Goal: Information Seeking & Learning: Learn about a topic

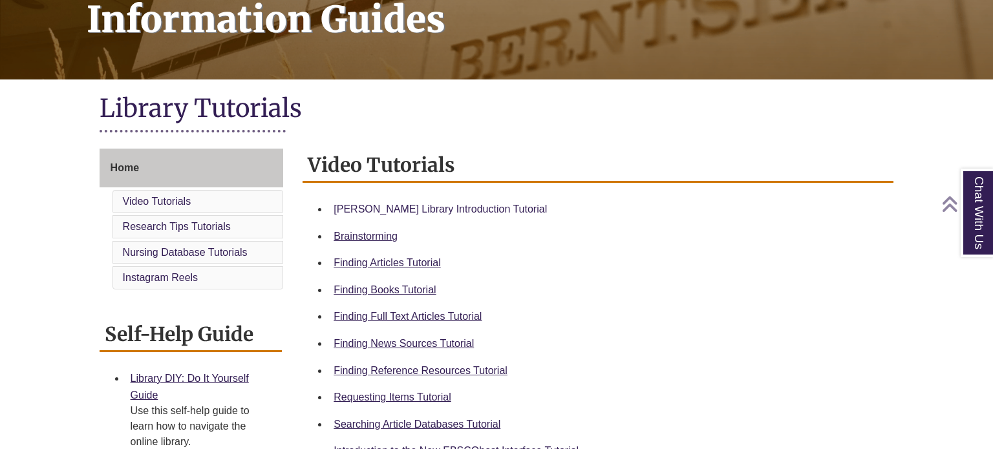
scroll to position [226, 0]
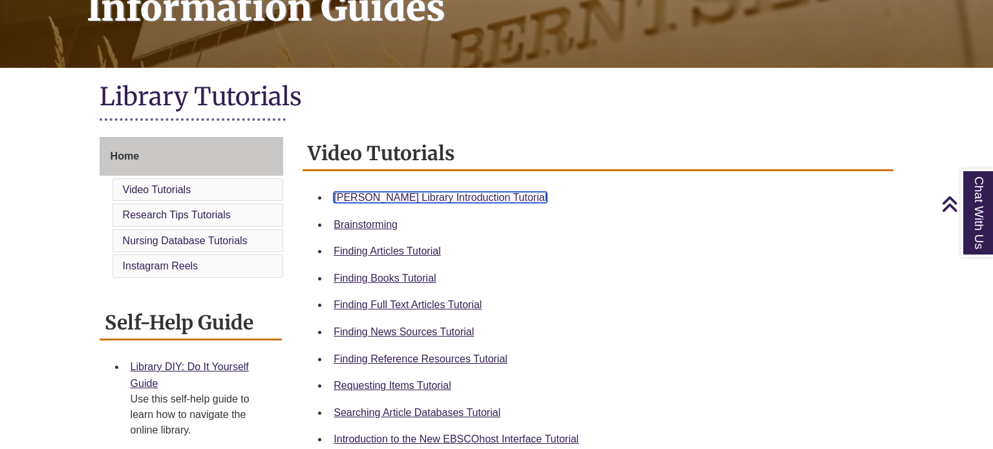
click at [409, 195] on link "Berntsen Library Introduction Tutorial" at bounding box center [440, 197] width 213 height 11
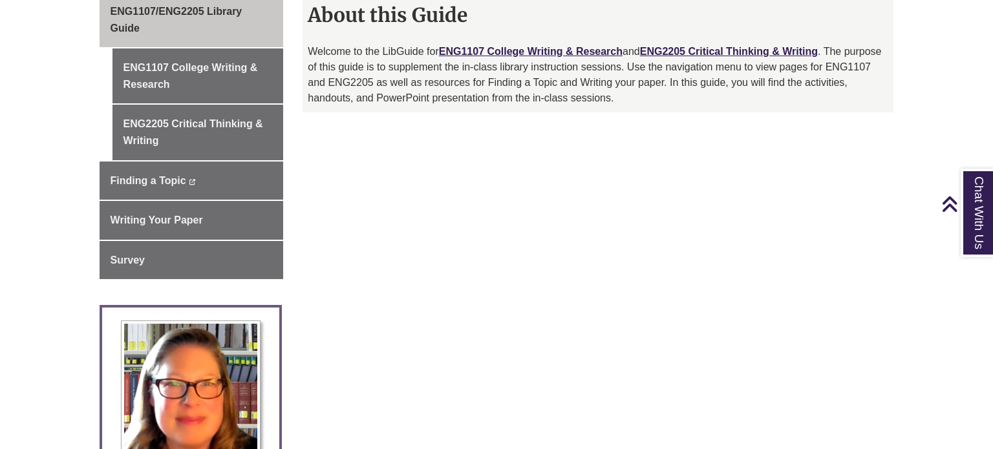
scroll to position [370, 0]
click at [503, 49] on link "ENG1107 College Writing & Research" at bounding box center [531, 52] width 184 height 11
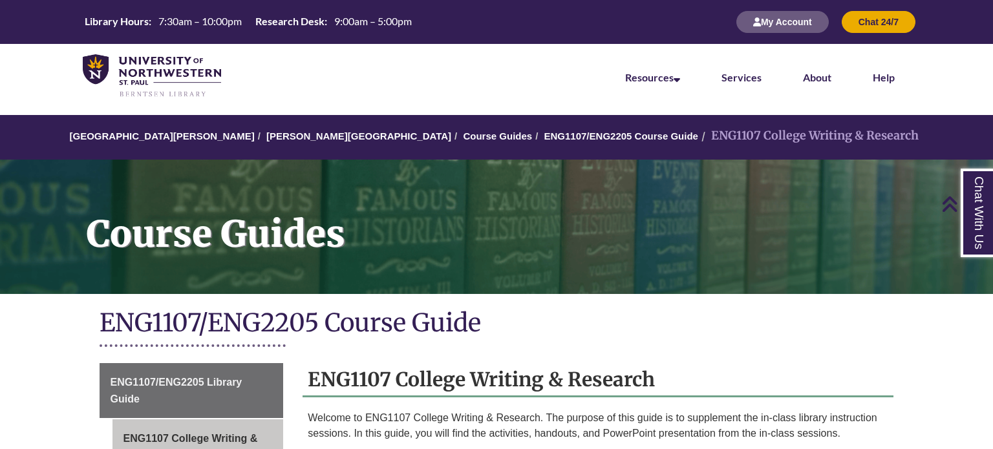
scroll to position [395, 0]
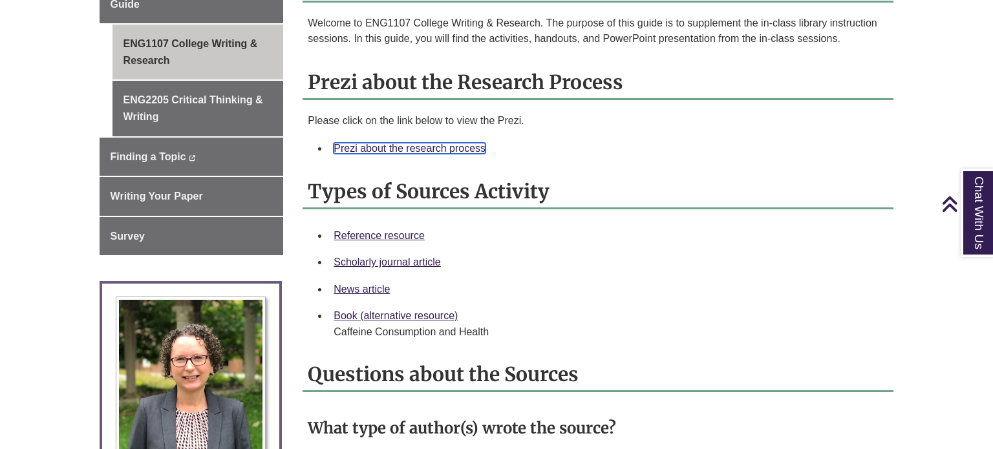
click at [435, 144] on link "Prezi about the research process" at bounding box center [410, 148] width 152 height 11
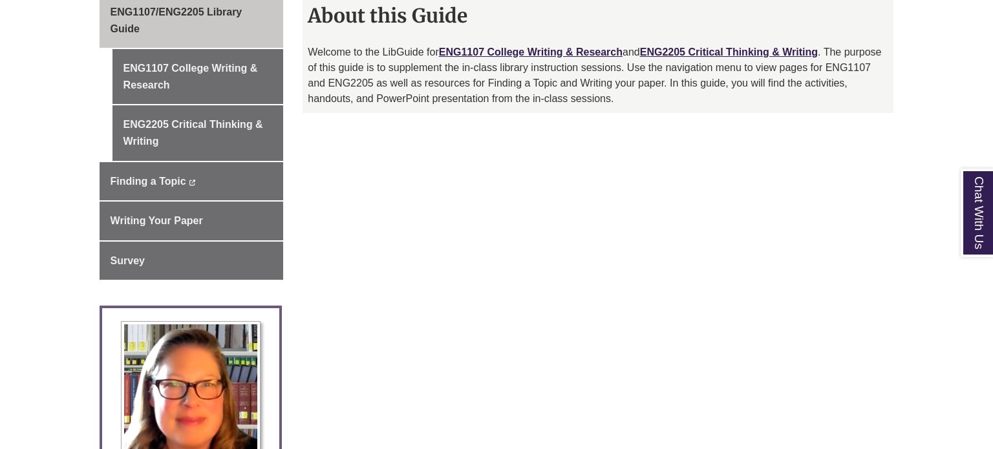
scroll to position [370, 0]
